Goal: Information Seeking & Learning: Compare options

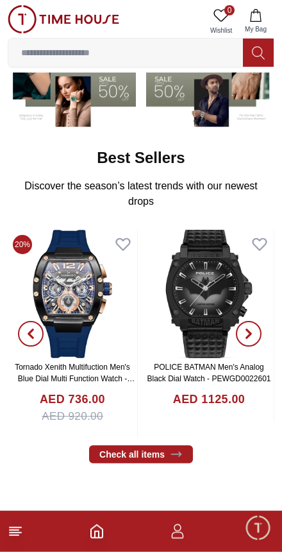
scroll to position [155, 0]
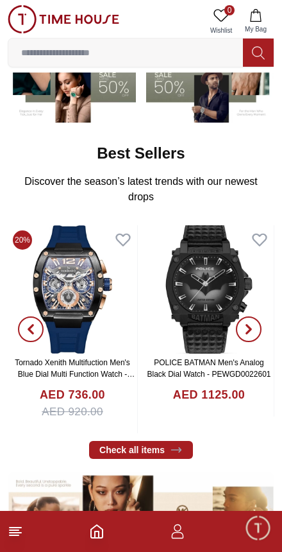
click at [15, 534] on icon at bounding box center [15, 531] width 15 height 15
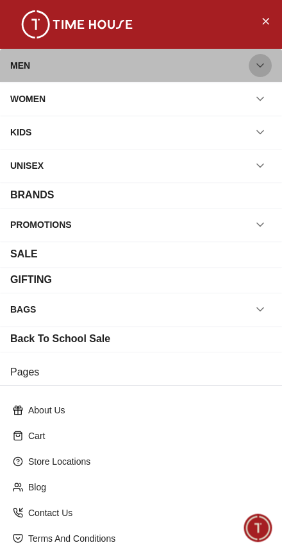
click at [265, 65] on icon "button" at bounding box center [260, 65] width 13 height 13
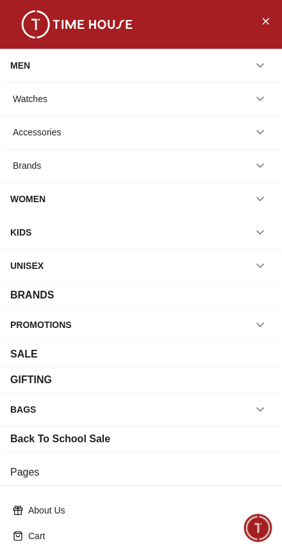
click at [262, 101] on icon "button" at bounding box center [260, 98] width 13 height 13
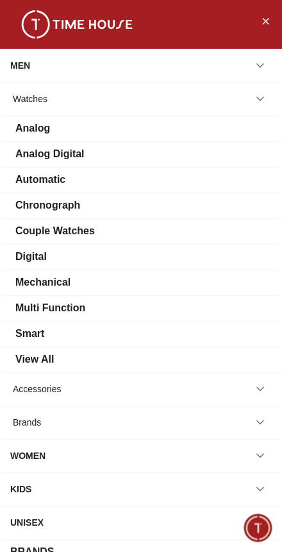
scroll to position [0, 0]
click at [110, 358] on div "View All" at bounding box center [141, 359] width 262 height 15
click at [33, 356] on div "View All" at bounding box center [34, 359] width 39 height 15
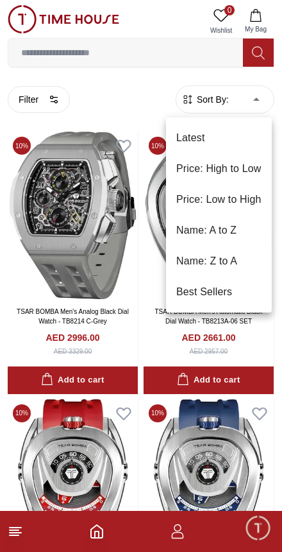
click at [46, 93] on div at bounding box center [141, 276] width 282 height 552
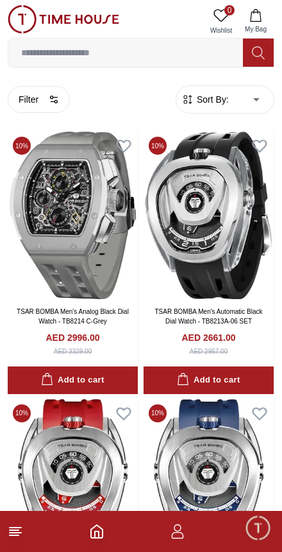
click at [54, 98] on icon "button" at bounding box center [55, 98] width 4 height 0
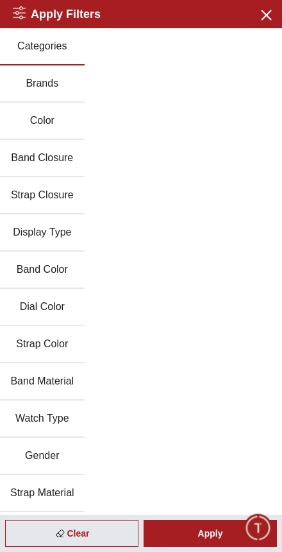
click at [76, 82] on button "Brands" at bounding box center [42, 83] width 85 height 37
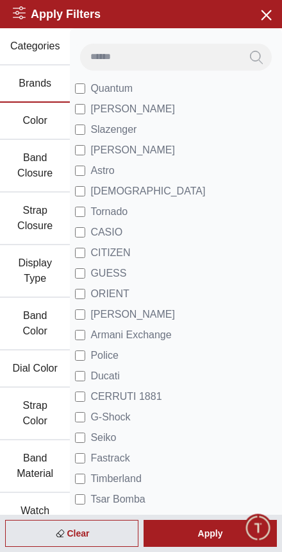
click at [94, 125] on span "Slazenger" at bounding box center [114, 129] width 46 height 15
click at [263, 15] on icon "button" at bounding box center [266, 14] width 16 height 16
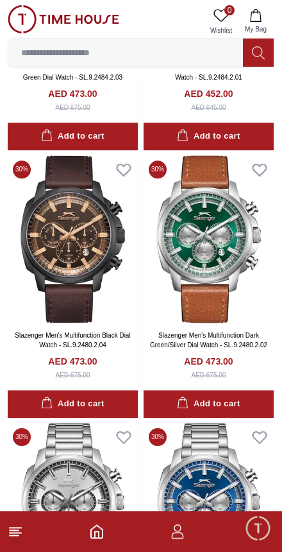
scroll to position [1858, 0]
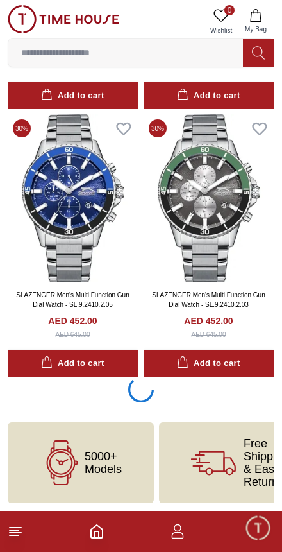
scroll to position [2423, 0]
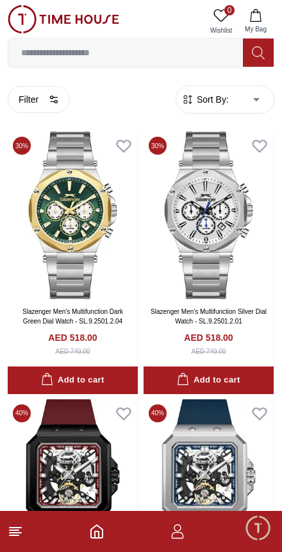
click at [48, 96] on button "Filter" at bounding box center [39, 99] width 62 height 27
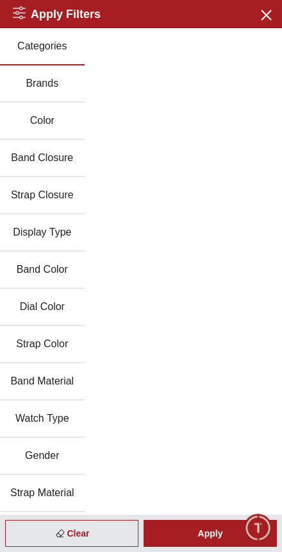
click at [84, 76] on button "Brands" at bounding box center [42, 83] width 85 height 37
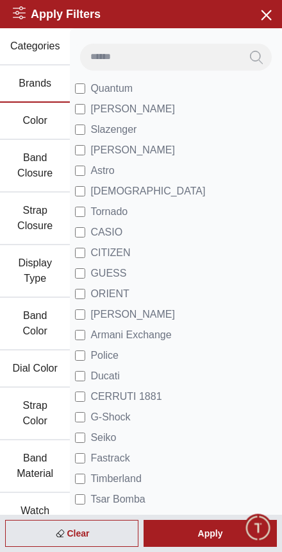
click at [97, 130] on span "Slazenger" at bounding box center [114, 129] width 46 height 15
click at [126, 211] on span "Tornado" at bounding box center [109, 211] width 37 height 15
click at [219, 543] on div "Apply" at bounding box center [211, 533] width 134 height 27
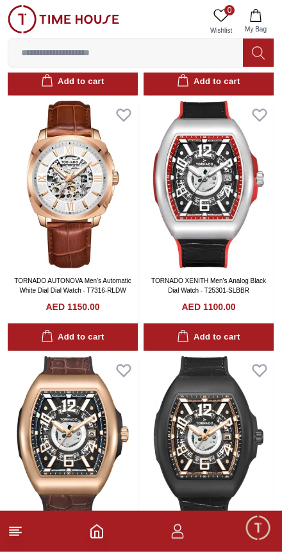
scroll to position [544, 0]
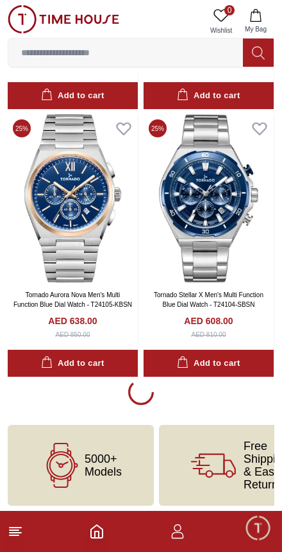
scroll to position [2374, 0]
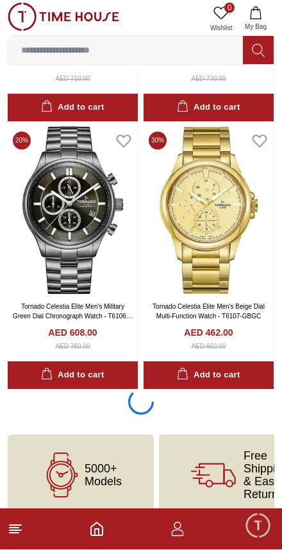
scroll to position [10389, 0]
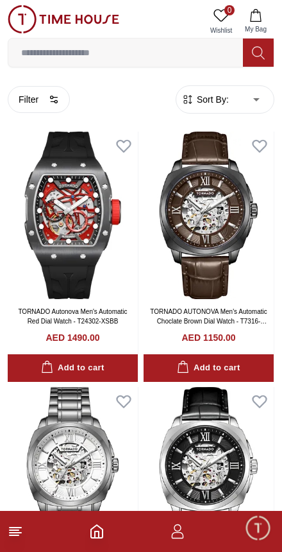
click at [15, 530] on line at bounding box center [14, 530] width 9 height 0
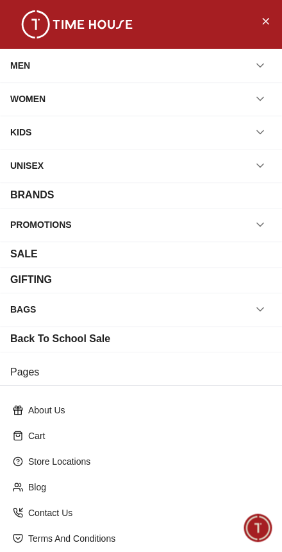
click at [268, 19] on icon "Close Menu" at bounding box center [266, 21] width 6 height 6
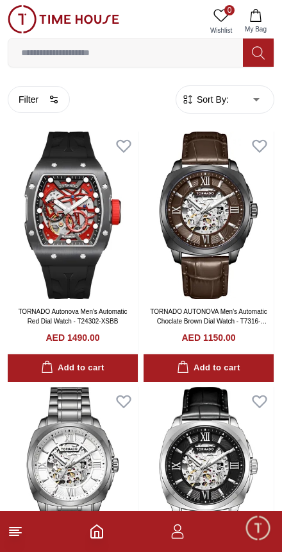
click at [49, 100] on icon "button" at bounding box center [54, 99] width 10 height 10
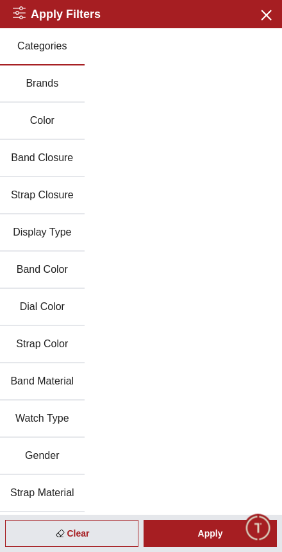
click at [73, 84] on button "Brands" at bounding box center [42, 83] width 85 height 37
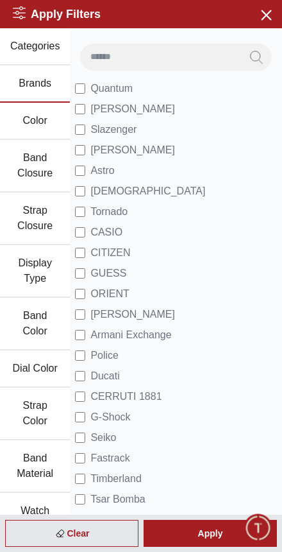
click at [118, 214] on span "Tornado" at bounding box center [109, 211] width 37 height 15
click at [115, 358] on span "Police" at bounding box center [105, 355] width 28 height 15
click at [214, 533] on div "Apply" at bounding box center [211, 533] width 134 height 27
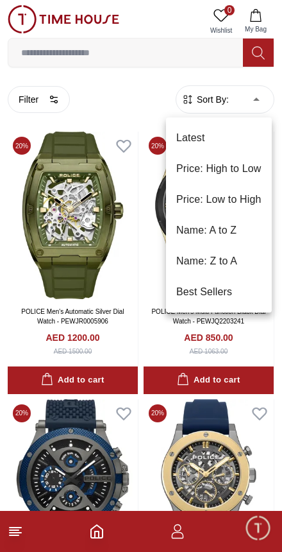
click at [249, 199] on li "Price: Low to High" at bounding box center [219, 199] width 106 height 31
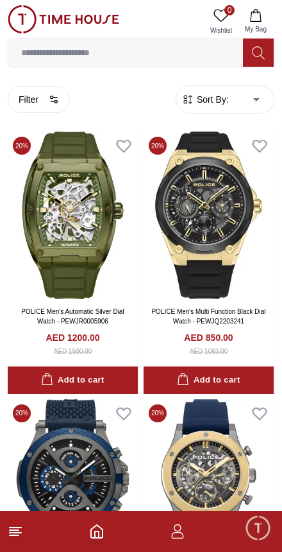
type input "*"
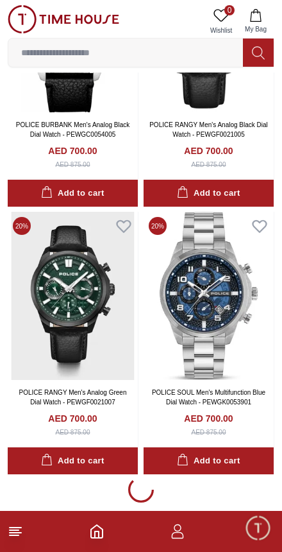
scroll to position [2329, 0]
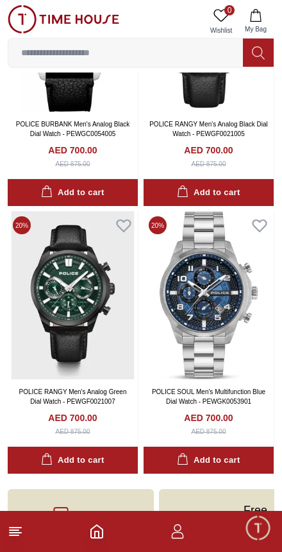
scroll to position [2394, 0]
